Goal: Transaction & Acquisition: Subscribe to service/newsletter

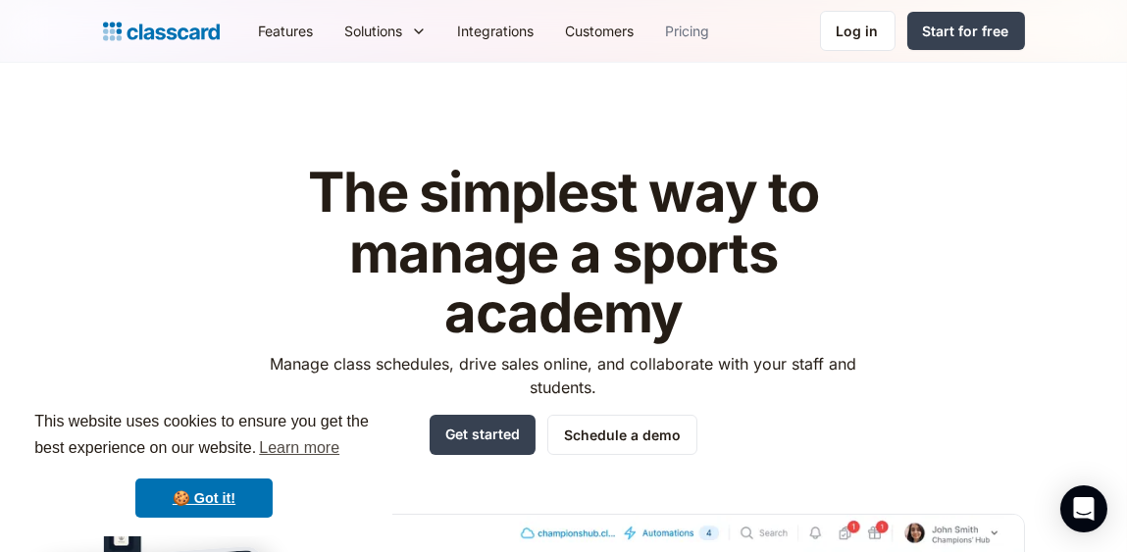
click at [696, 35] on link "Pricing" at bounding box center [688, 31] width 76 height 44
